Goal: Navigation & Orientation: Find specific page/section

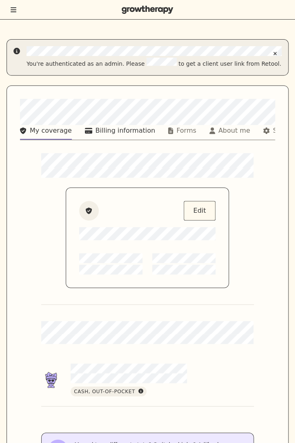
click at [106, 127] on div "Billing information" at bounding box center [125, 131] width 60 height 10
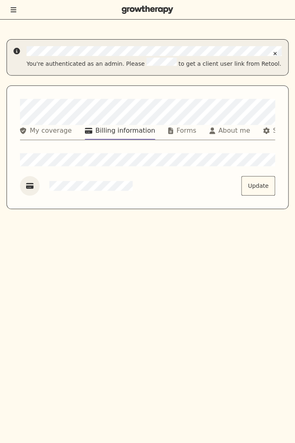
click at [159, 228] on div "You're authenticated as an admin. Please to get a client user link from Retool.…" at bounding box center [147, 231] width 295 height 423
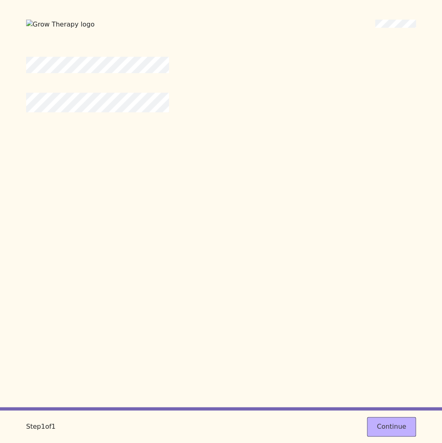
click at [295, 32] on div "Step 1 of 1 Continue" at bounding box center [221, 221] width 442 height 443
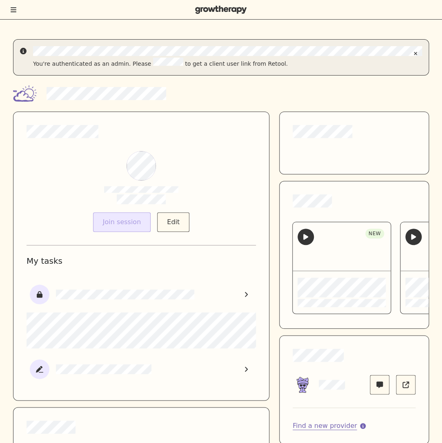
click at [14, 13] on button "Toggle menu" at bounding box center [13, 10] width 7 height 8
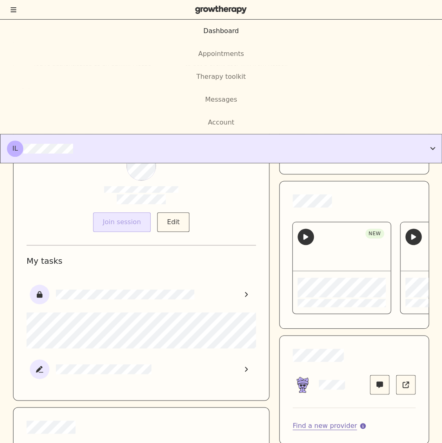
click at [181, 151] on div "IL" at bounding box center [218, 148] width 423 height 16
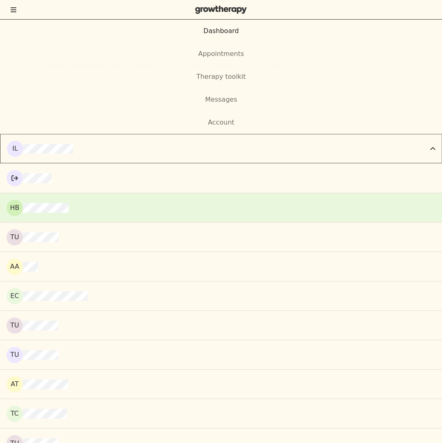
click at [164, 216] on button "HB" at bounding box center [221, 207] width 442 height 29
